Goal: Information Seeking & Learning: Learn about a topic

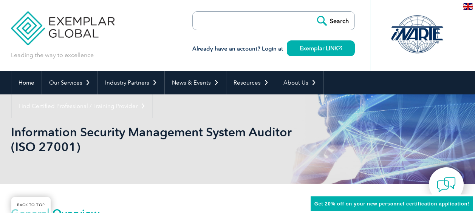
scroll to position [143, 0]
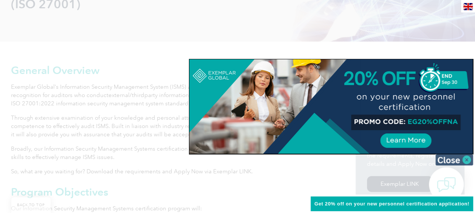
click at [451, 160] on img at bounding box center [455, 159] width 38 height 11
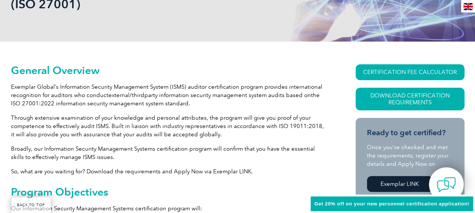
scroll to position [181, 0]
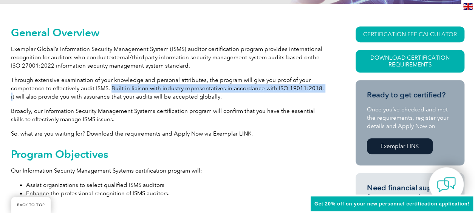
drag, startPoint x: 110, startPoint y: 88, endPoint x: 317, endPoint y: 88, distance: 206.8
click at [317, 88] on p "Through extensive examination of your knowledge and personal attributes, the pr…" at bounding box center [170, 88] width 318 height 25
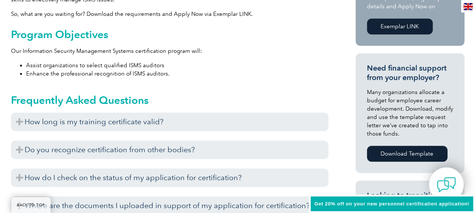
scroll to position [332, 0]
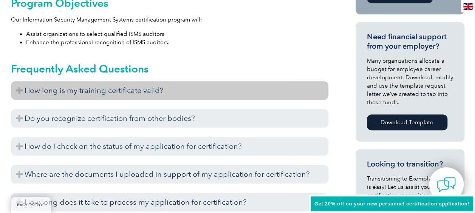
click at [110, 88] on h3 "How long is my training certificate valid?" at bounding box center [170, 90] width 318 height 19
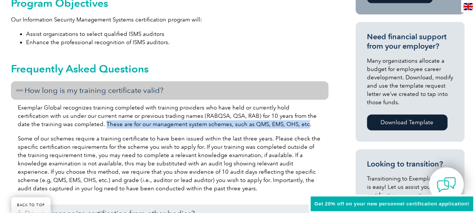
drag, startPoint x: 81, startPoint y: 124, endPoint x: 279, endPoint y: 123, distance: 198.1
click at [279, 123] on p "Exemplar Global recognizes training completed with training providers who have …" at bounding box center [170, 116] width 304 height 25
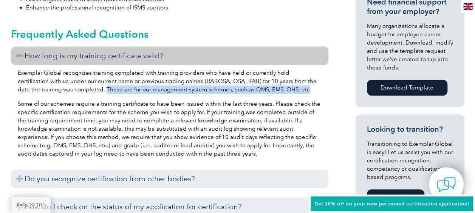
scroll to position [408, 0]
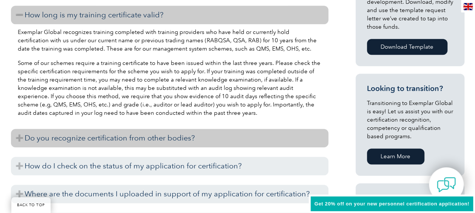
click at [178, 138] on h3 "Do you recognize certification from other bodies?" at bounding box center [170, 138] width 318 height 19
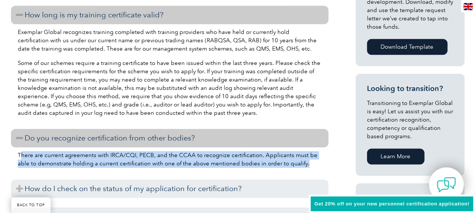
drag, startPoint x: 19, startPoint y: 153, endPoint x: 300, endPoint y: 160, distance: 281.4
click at [300, 160] on p "There are current agreements with IRCA/CQI, PECB, and the CCAA to recognize cer…" at bounding box center [170, 159] width 304 height 17
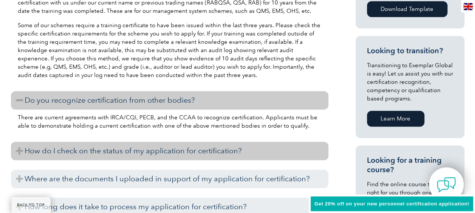
click at [129, 155] on h3 "How do I check on the status of my application for certification?" at bounding box center [170, 151] width 318 height 19
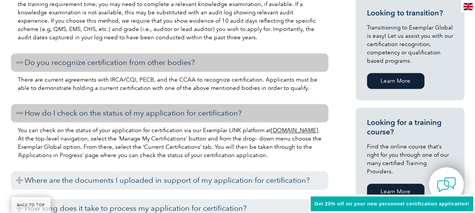
scroll to position [521, 0]
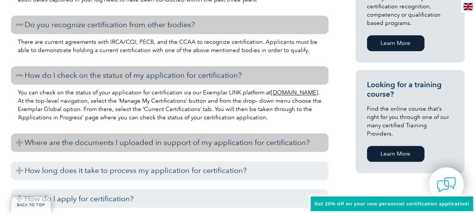
click at [150, 147] on h3 "Where are the documents I uploaded in support of my application for certificati…" at bounding box center [170, 142] width 318 height 19
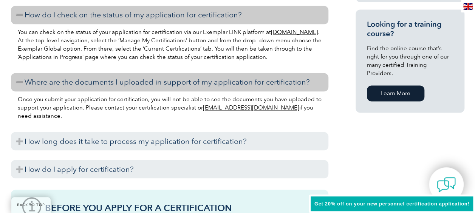
scroll to position [597, 0]
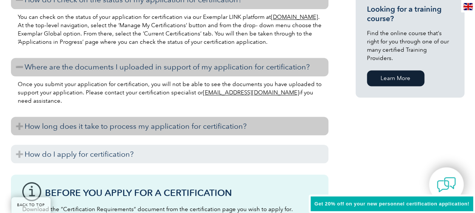
click at [141, 129] on h3 "How long does it take to process my application for certification?" at bounding box center [170, 126] width 318 height 19
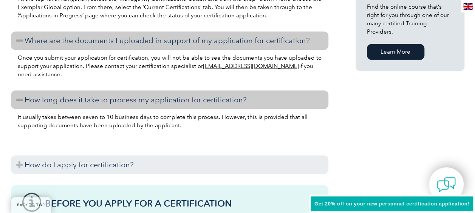
scroll to position [634, 0]
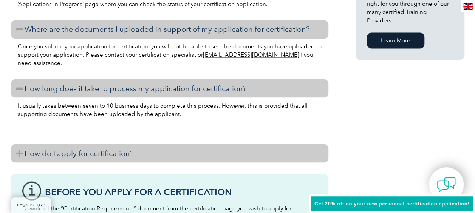
click at [125, 149] on h3 "How do I apply for certification?" at bounding box center [170, 153] width 318 height 19
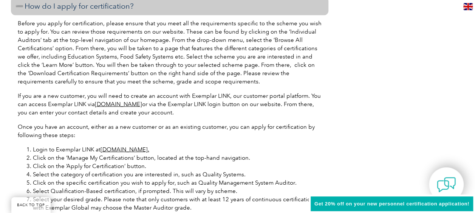
scroll to position [861, 0]
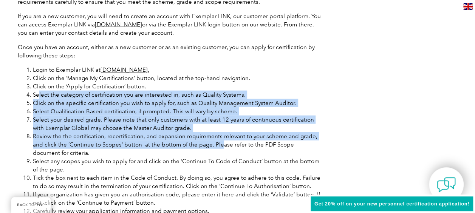
drag, startPoint x: 38, startPoint y: 96, endPoint x: 208, endPoint y: 144, distance: 176.3
click at [208, 144] on ol "Login to Exemplar LINK at www.exemplarlink.org. Click on the ‘Manage My Certifi…" at bounding box center [170, 161] width 304 height 191
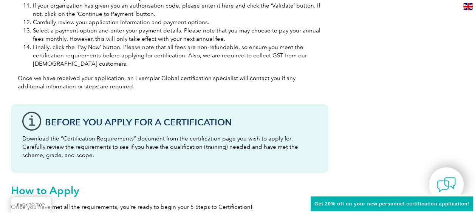
scroll to position [1088, 0]
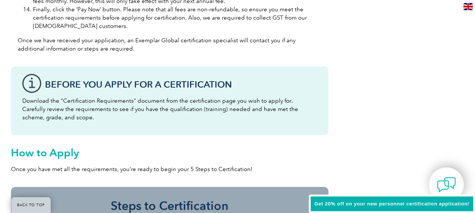
drag, startPoint x: 22, startPoint y: 100, endPoint x: 209, endPoint y: 125, distance: 188.5
click at [209, 125] on div "Before You Apply For a Certification Download the “Certification Requirements” …" at bounding box center [170, 101] width 318 height 69
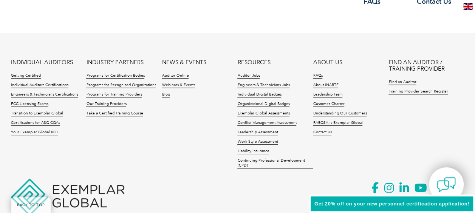
scroll to position [1618, 0]
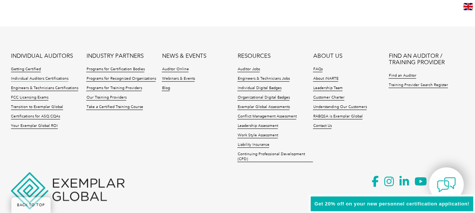
click at [54, 79] on link "Individual Auditors Certifications" at bounding box center [39, 78] width 57 height 5
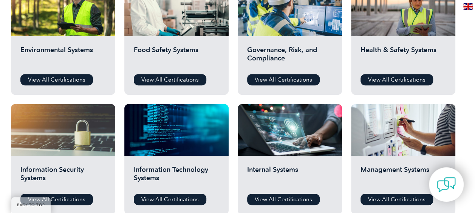
scroll to position [378, 0]
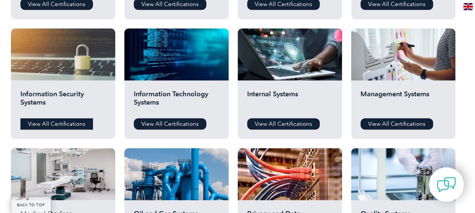
click at [54, 123] on link "View All Certifications" at bounding box center [56, 123] width 73 height 11
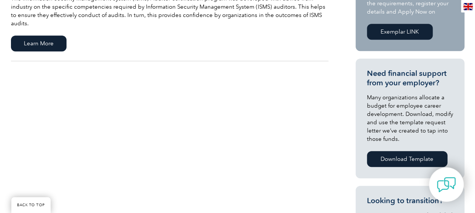
scroll to position [151, 0]
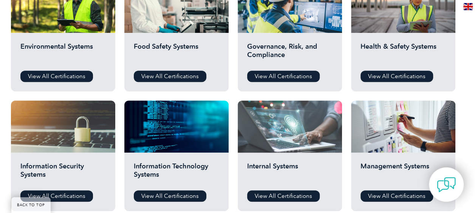
scroll to position [300, 0]
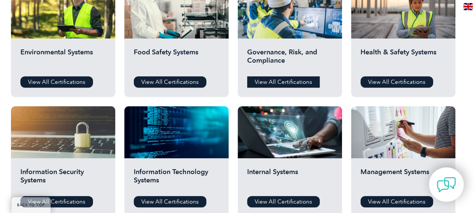
click at [282, 83] on link "View All Certifications" at bounding box center [283, 81] width 73 height 11
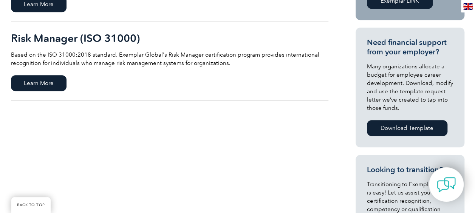
scroll to position [265, 0]
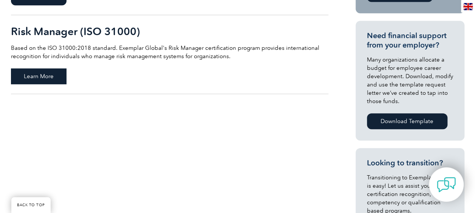
click at [40, 78] on span "Learn More" at bounding box center [39, 76] width 56 height 16
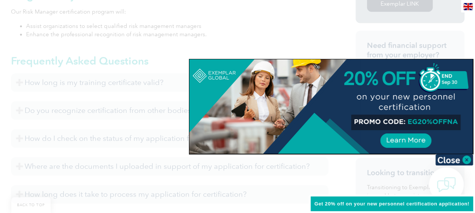
scroll to position [312, 0]
click at [444, 123] on div at bounding box center [331, 106] width 284 height 95
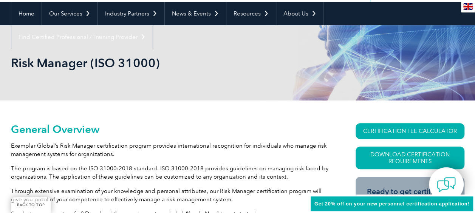
scroll to position [47, 0]
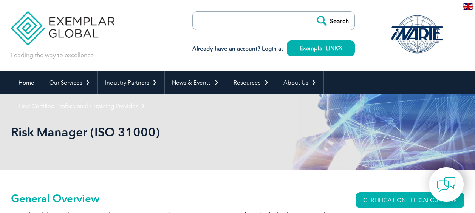
scroll to position [47, 0]
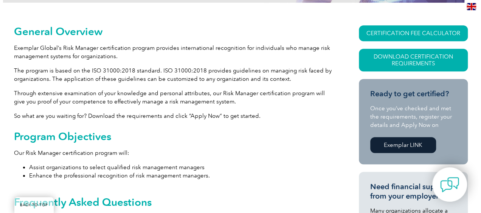
scroll to position [160, 0]
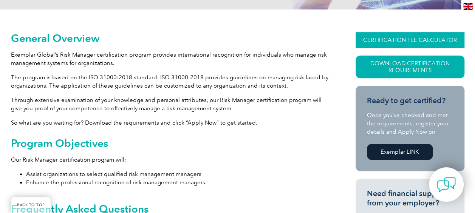
click at [415, 38] on link "CERTIFICATION FEE CALCULATOR" at bounding box center [410, 40] width 109 height 16
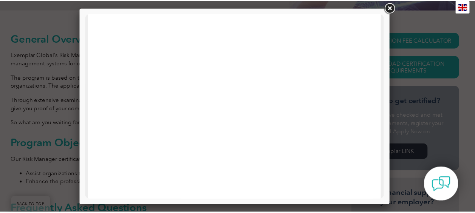
scroll to position [212, 0]
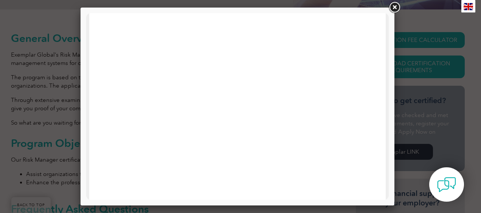
click at [41, 88] on div at bounding box center [240, 106] width 481 height 213
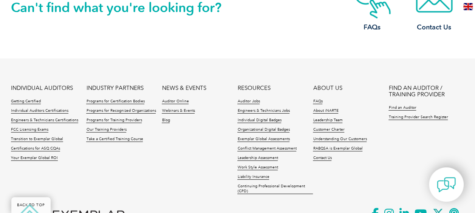
scroll to position [992, 0]
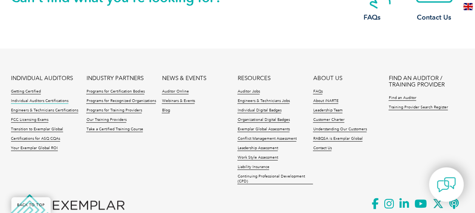
click at [29, 102] on link "Individual Auditors Certifications" at bounding box center [39, 101] width 57 height 5
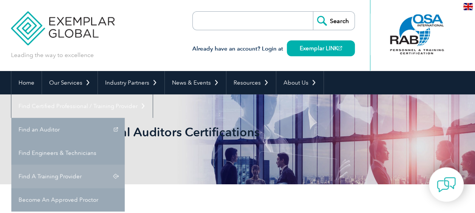
click at [125, 165] on link "Find A Training Provider" at bounding box center [67, 176] width 113 height 23
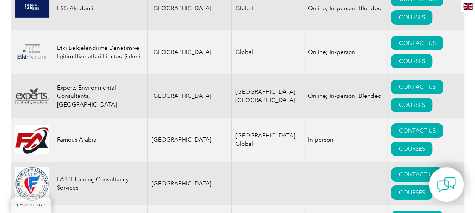
scroll to position [4110, 0]
